Goal: Navigation & Orientation: Understand site structure

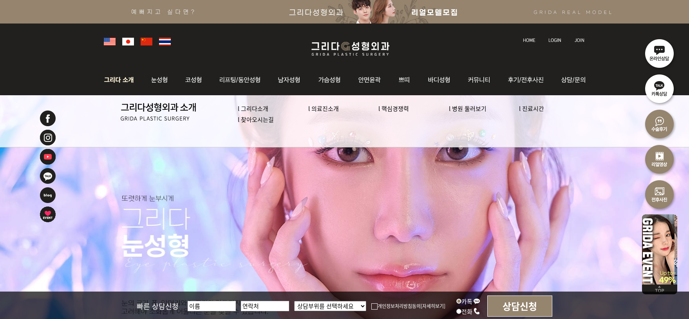
click at [331, 110] on link "l 의료진소개" at bounding box center [323, 108] width 31 height 8
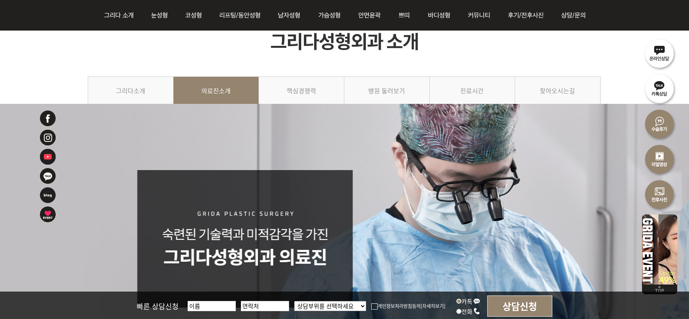
scroll to position [46, 0]
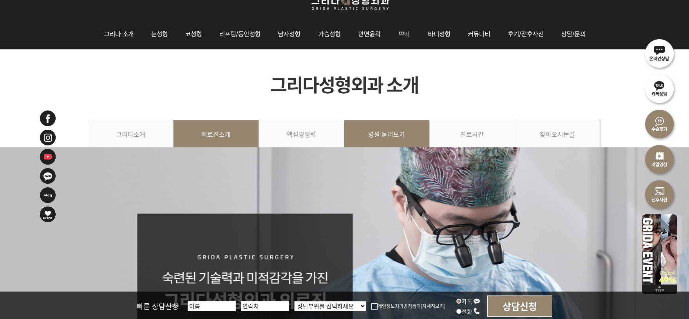
click at [389, 143] on link "병원 둘러보기" at bounding box center [386, 138] width 85 height 36
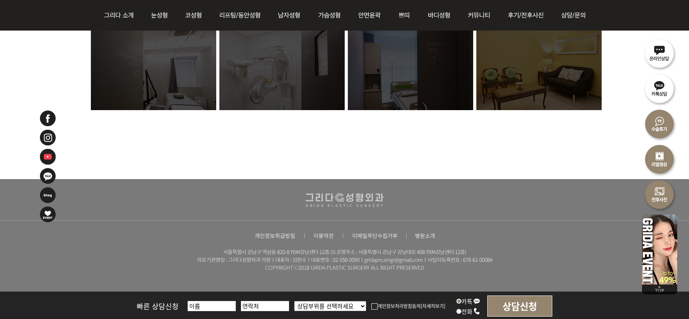
scroll to position [711, 0]
